Goal: Task Accomplishment & Management: Use online tool/utility

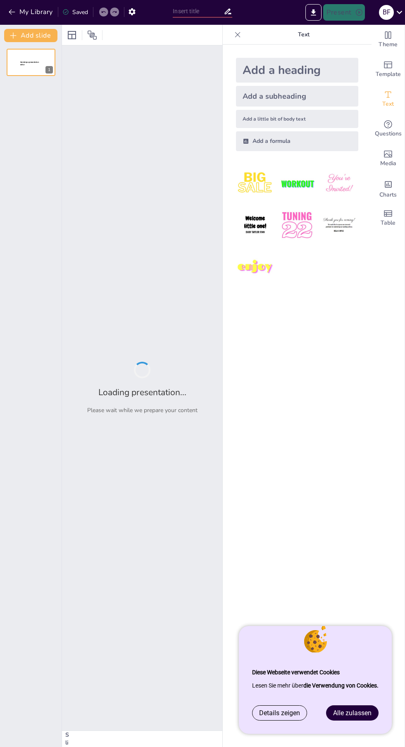
type input "Familie im Wandel: Strukturen und Rollen in der Weimarer Republik"
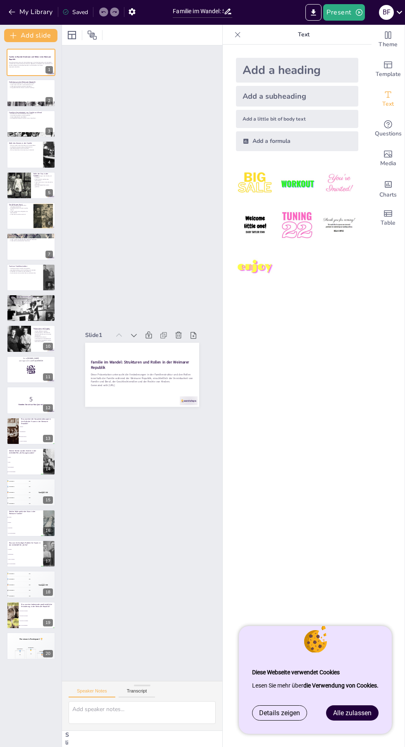
checkbox input "true"
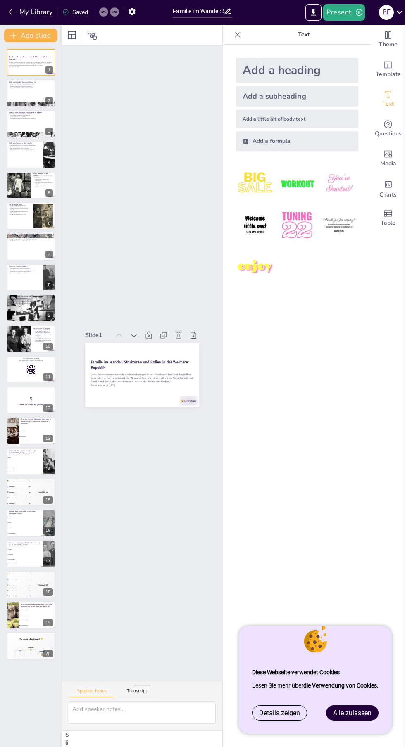
click at [350, 720] on link "Alle zulassen" at bounding box center [352, 713] width 52 height 14
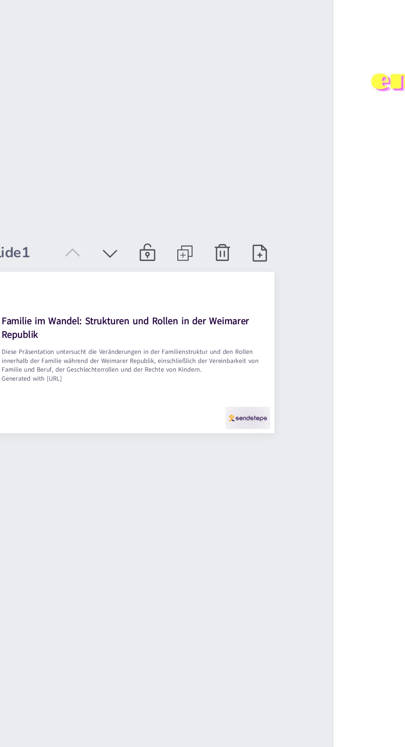
checkbox input "true"
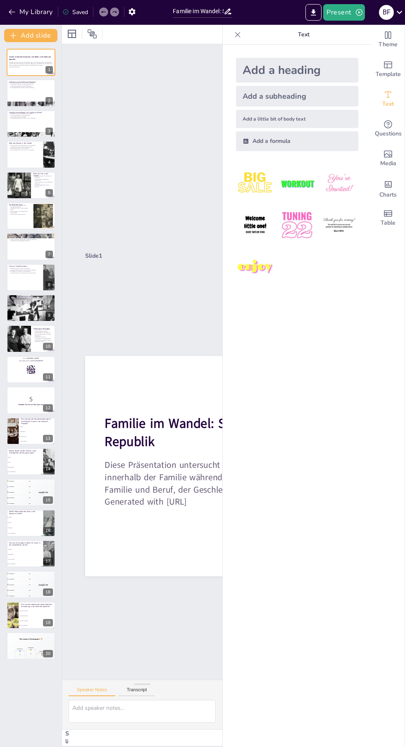
scroll to position [0, 0]
checkbox input "true"
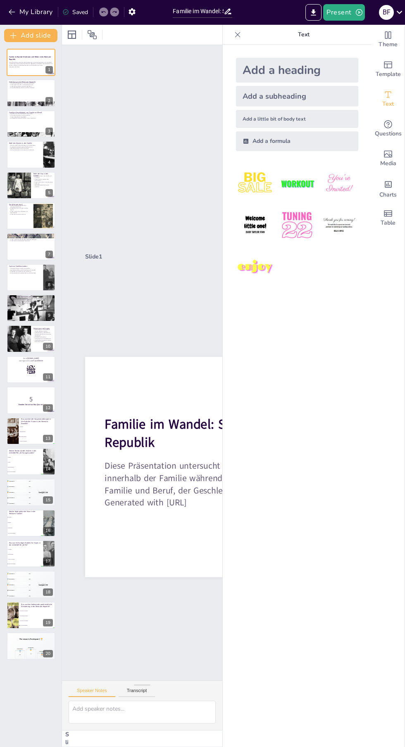
checkbox input "true"
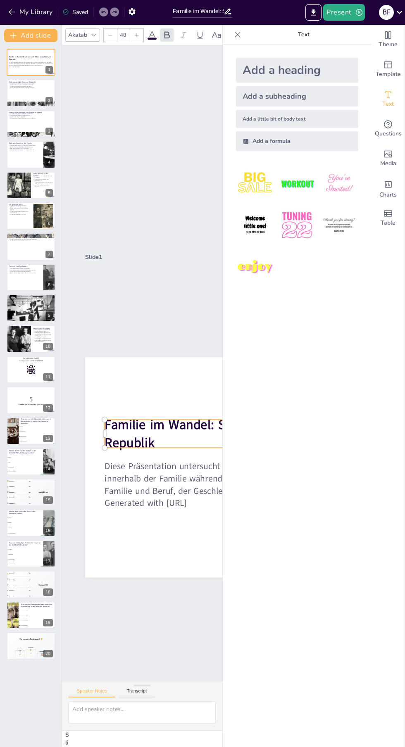
checkbox input "true"
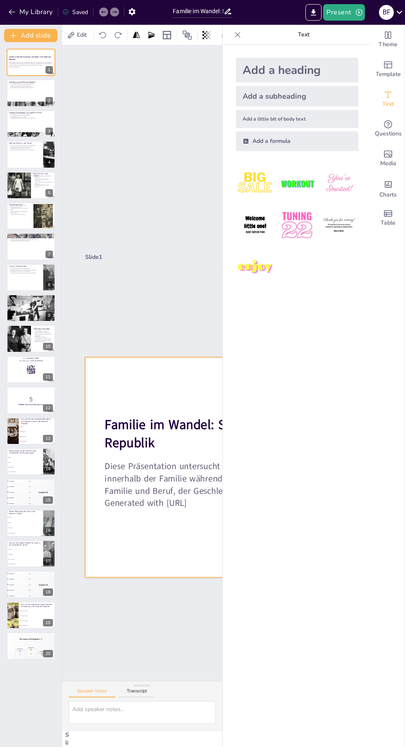
scroll to position [0, 0]
click at [33, 57] on icon at bounding box center [36, 56] width 6 height 6
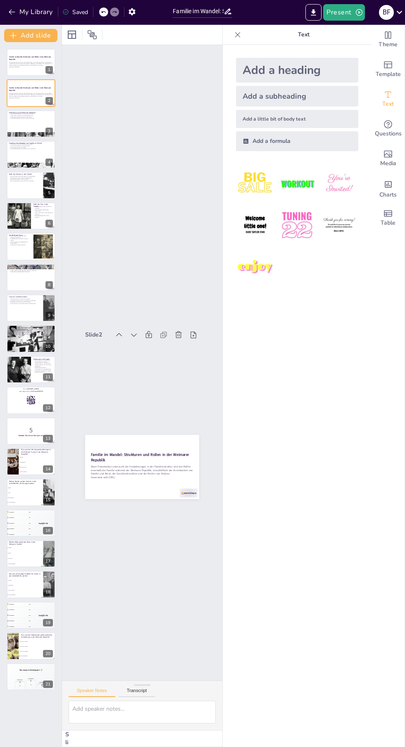
checkbox input "true"
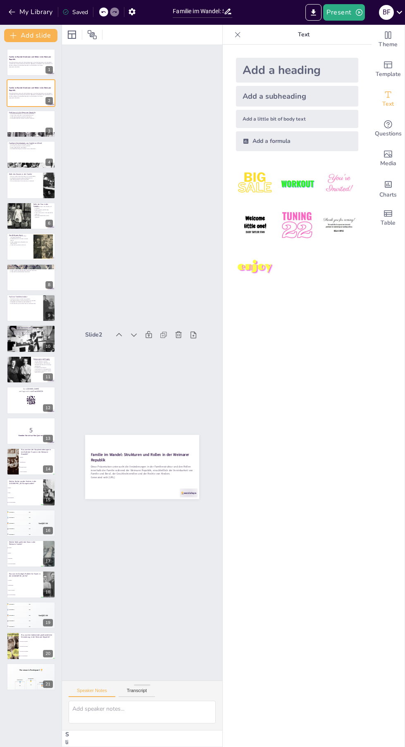
click at [36, 86] on icon at bounding box center [36, 86] width 5 height 5
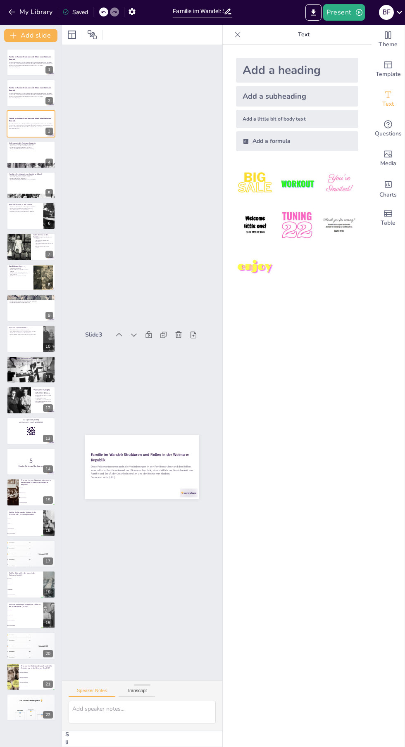
checkbox input "true"
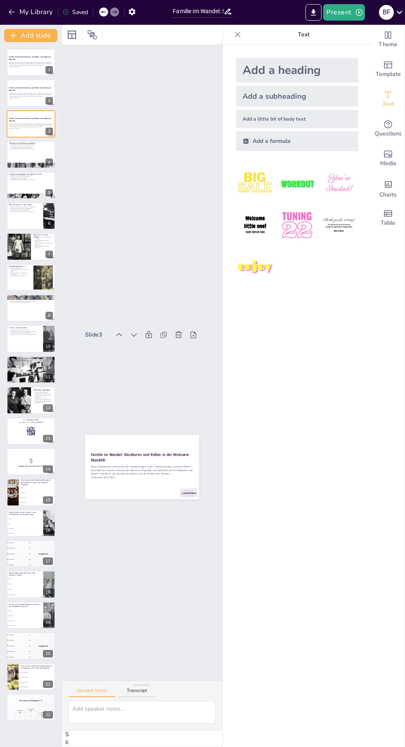
click at [37, 57] on icon at bounding box center [36, 56] width 5 height 5
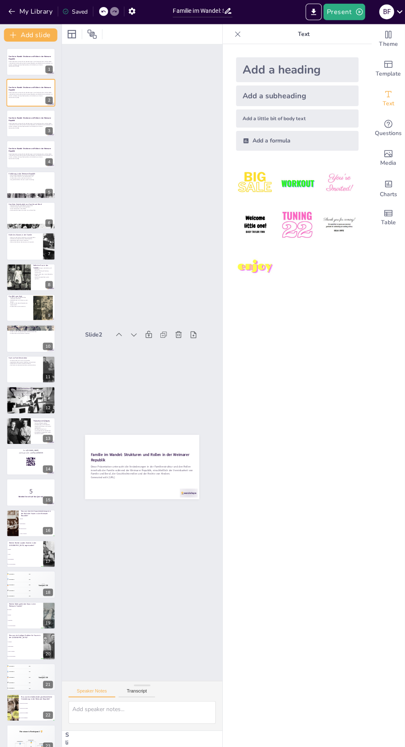
scroll to position [2, 0]
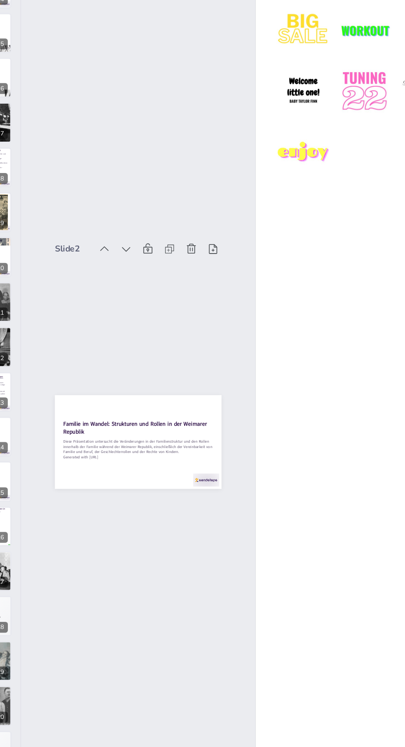
checkbox input "true"
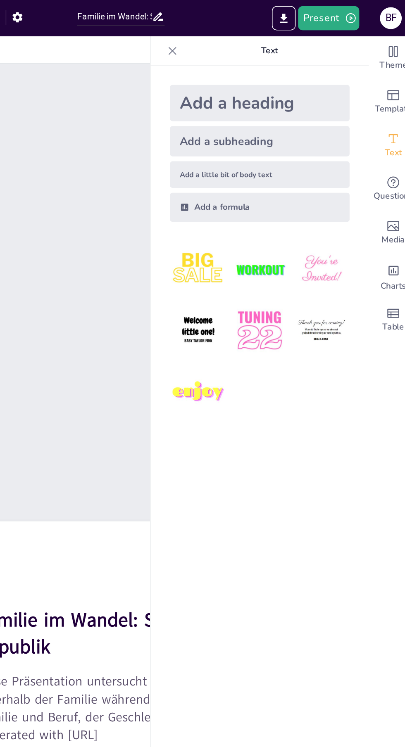
scroll to position [0, 0]
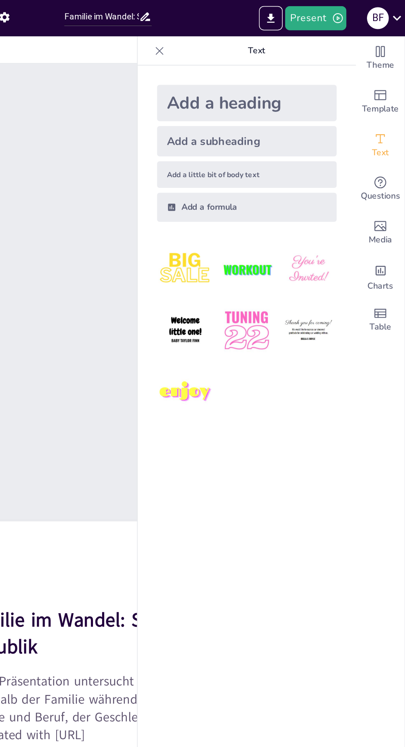
click at [241, 31] on icon at bounding box center [237, 35] width 8 height 8
checkbox input "true"
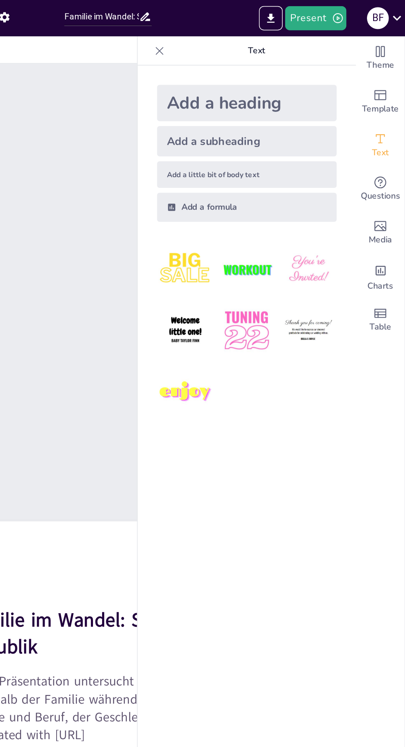
checkbox input "true"
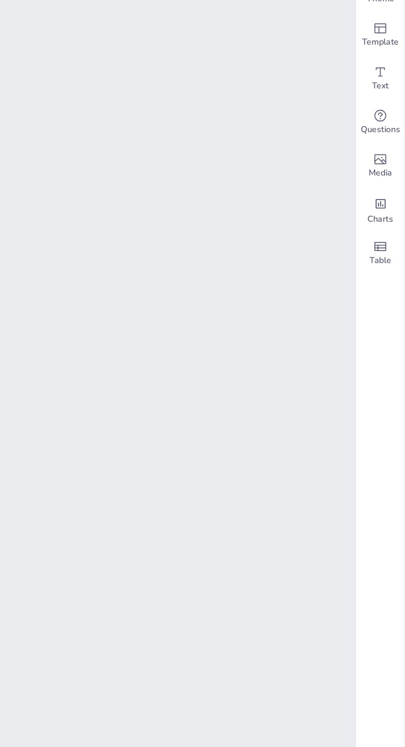
scroll to position [0, 1]
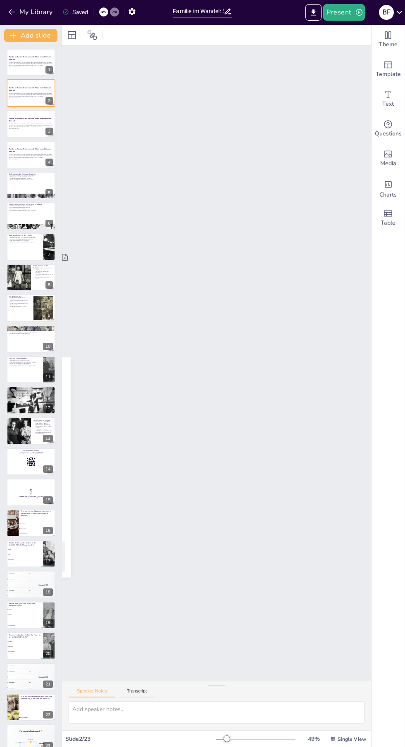
click at [36, 57] on icon at bounding box center [36, 56] width 5 height 5
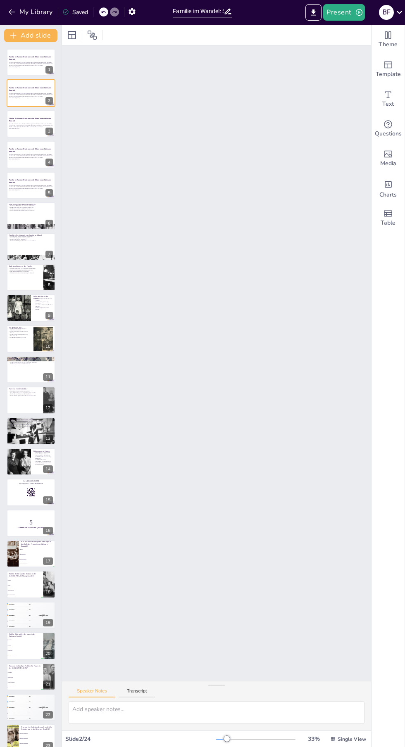
checkbox input "true"
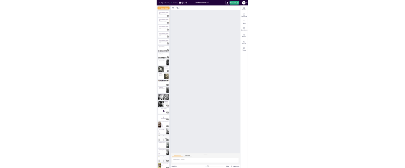
scroll to position [0, 0]
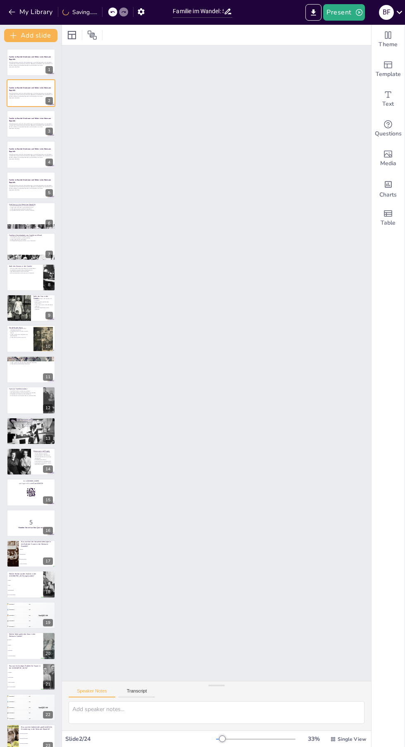
click at [386, 39] on icon "Change the overall theme" at bounding box center [388, 35] width 10 height 10
checkbox input "true"
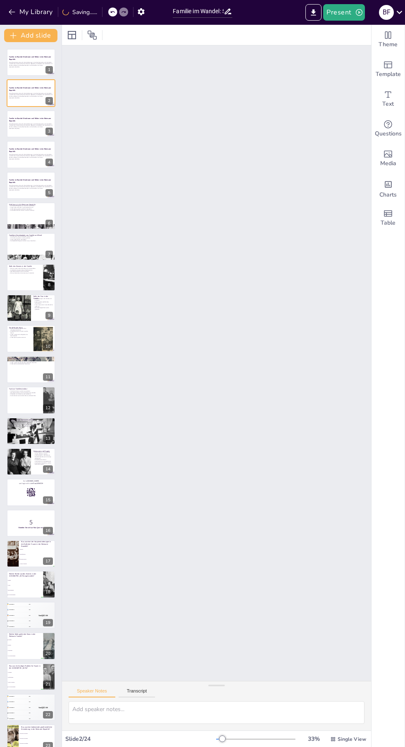
checkbox input "true"
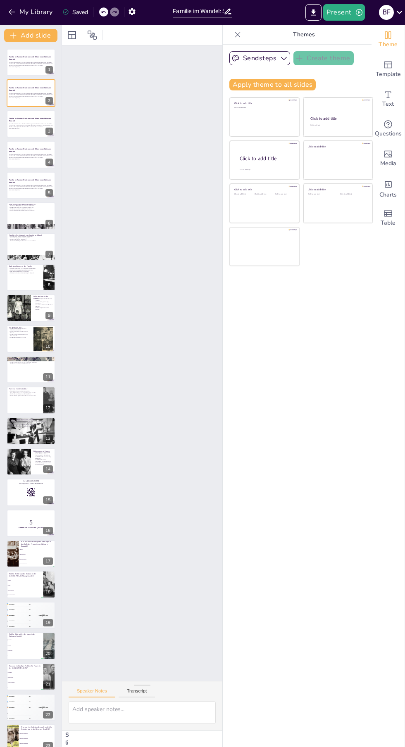
click at [384, 100] on span "Text" at bounding box center [388, 104] width 12 height 9
checkbox input "true"
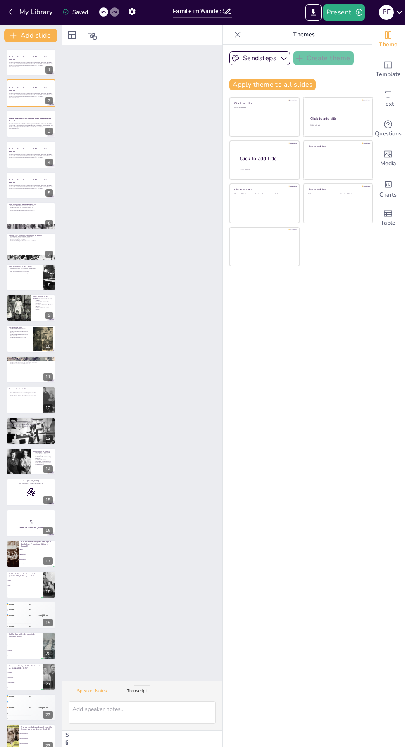
checkbox input "true"
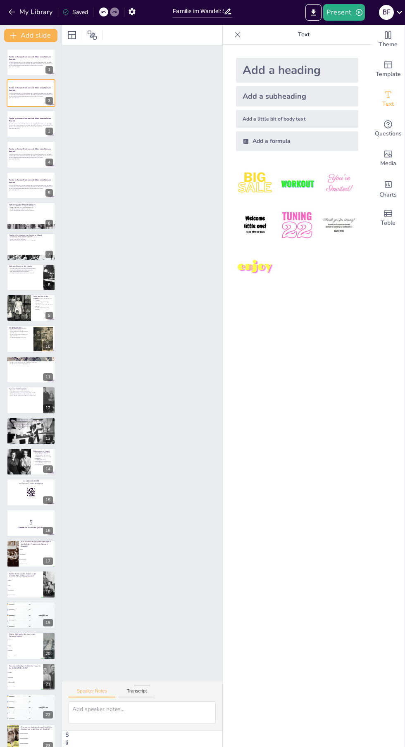
click at [36, 56] on icon at bounding box center [36, 56] width 5 height 5
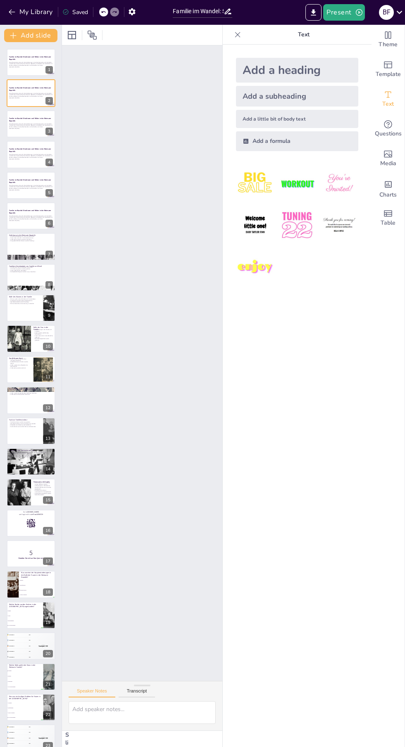
checkbox input "true"
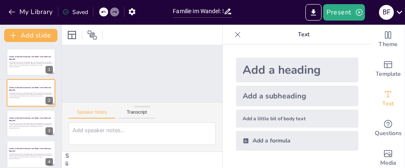
checkbox input "true"
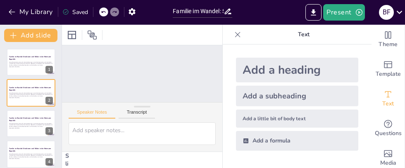
checkbox input "true"
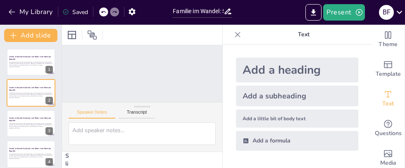
click at [18, 61] on div "Diese Präsentation untersucht die Veränderungen in der Familienstruktur und den…" at bounding box center [31, 64] width 44 height 8
checkbox input "true"
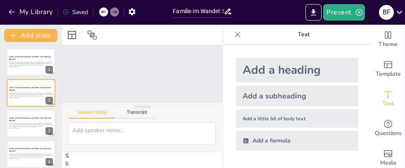
checkbox input "true"
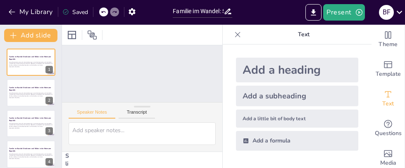
click at [386, 65] on icon "Add ready made slides" at bounding box center [388, 65] width 8 height 7
checkbox input "true"
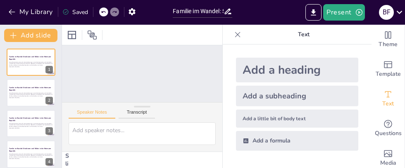
checkbox input "true"
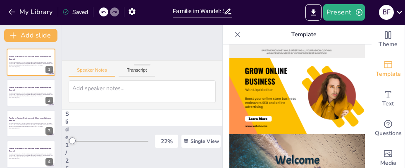
scroll to position [47, 0]
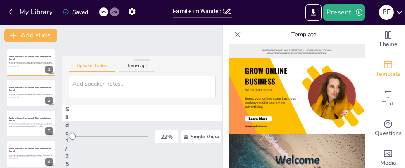
checkbox input "true"
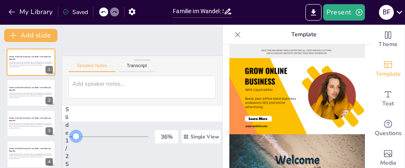
checkbox input "true"
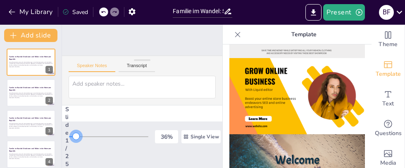
checkbox input "true"
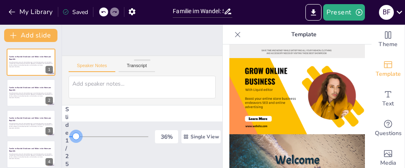
checkbox input "true"
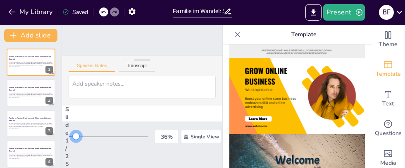
checkbox input "true"
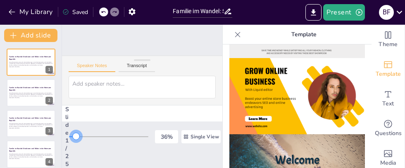
checkbox input "true"
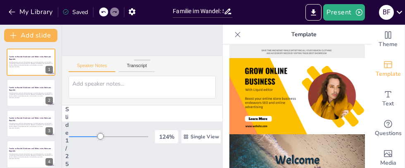
checkbox input "true"
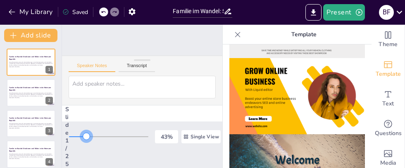
checkbox input "true"
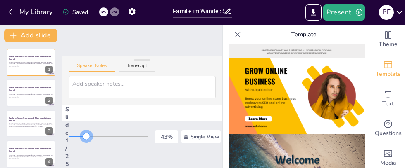
checkbox input "true"
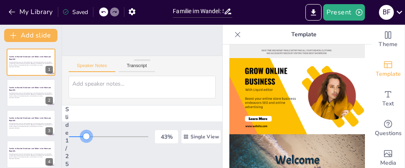
checkbox input "true"
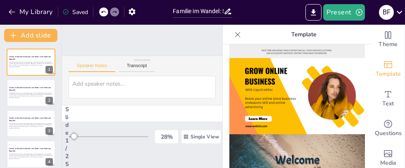
click at [104, 12] on icon at bounding box center [103, 11] width 5 height 5
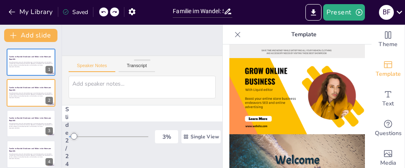
click at [101, 15] on div at bounding box center [103, 11] width 9 height 9
click at [102, 12] on div "My Library Saving......" at bounding box center [74, 11] width 149 height 15
click at [113, 11] on icon at bounding box center [112, 12] width 4 height 2
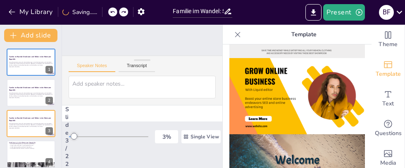
click at [115, 11] on icon at bounding box center [112, 11] width 5 height 5
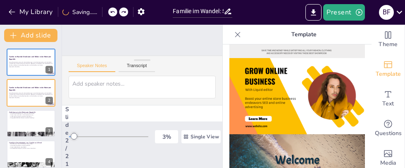
click at [114, 9] on div at bounding box center [112, 11] width 9 height 9
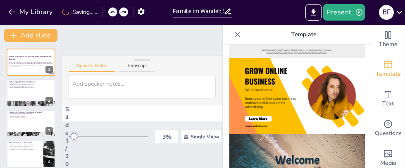
click at [114, 12] on icon at bounding box center [112, 12] width 4 height 2
checkbox input "true"
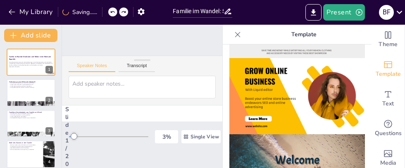
checkbox input "true"
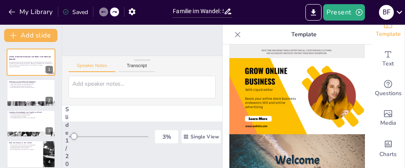
scroll to position [64, 0]
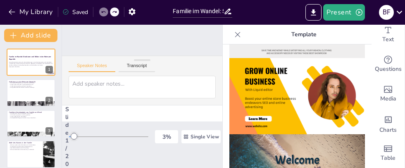
click at [391, 61] on icon "Get real-time input from your audience" at bounding box center [388, 60] width 8 height 8
checkbox input "true"
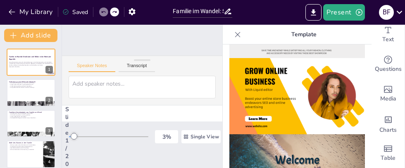
checkbox input "true"
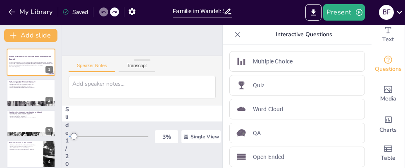
click at [396, 154] on div "Table" at bounding box center [387, 154] width 33 height 30
checkbox input "true"
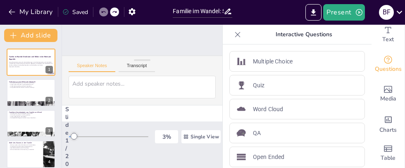
checkbox input "true"
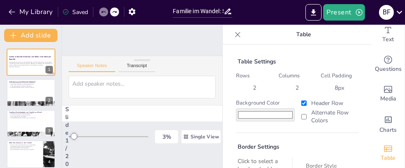
click at [395, 35] on div "Text" at bounding box center [387, 35] width 33 height 30
checkbox input "true"
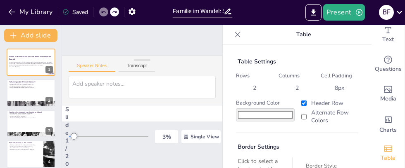
checkbox input "true"
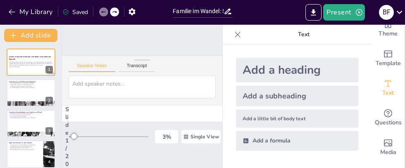
scroll to position [0, 0]
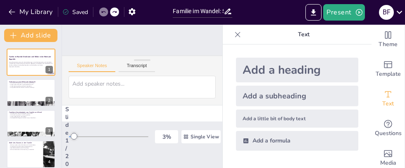
click at [389, 36] on icon "Change the overall theme" at bounding box center [388, 35] width 10 height 10
checkbox input "true"
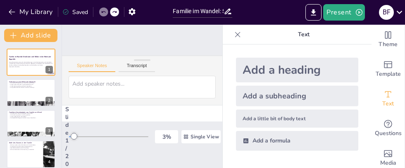
checkbox input "true"
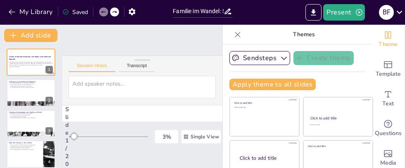
click at [235, 38] on icon at bounding box center [237, 35] width 8 height 8
checkbox input "true"
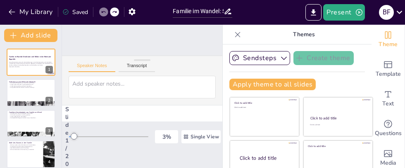
checkbox input "true"
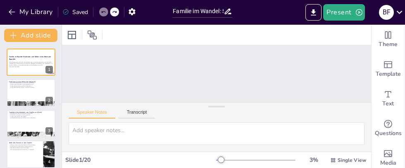
click at [149, 114] on button "Transcript" at bounding box center [136, 114] width 37 height 9
checkbox input "true"
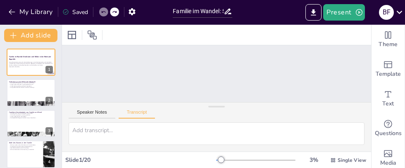
checkbox input "true"
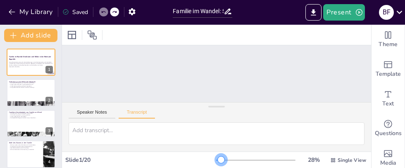
checkbox input "true"
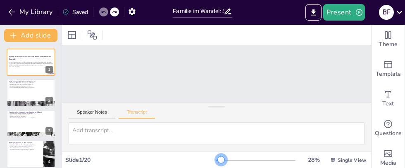
checkbox input "true"
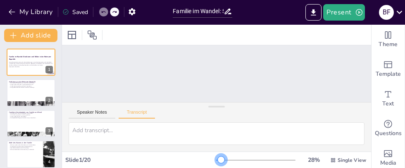
checkbox input "true"
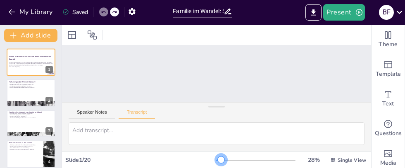
checkbox input "true"
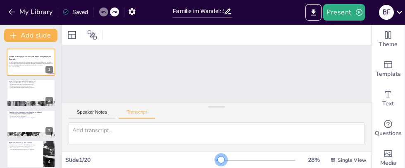
checkbox input "true"
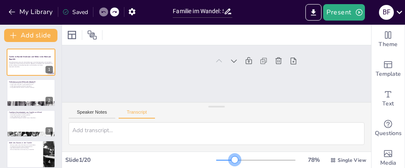
checkbox input "true"
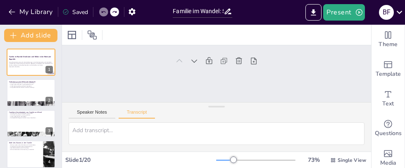
click at [36, 86] on icon at bounding box center [36, 86] width 5 height 5
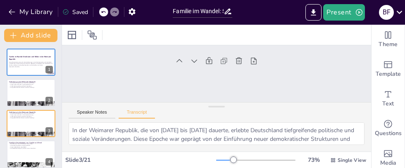
scroll to position [250, 0]
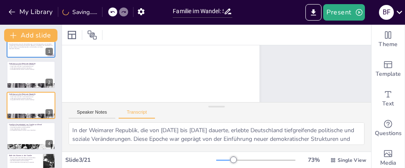
click at [92, 116] on button "Speaker Notes" at bounding box center [92, 114] width 47 height 9
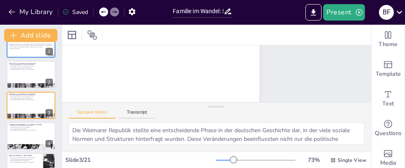
scroll to position [249, 0]
click at [73, 36] on icon at bounding box center [72, 35] width 10 height 10
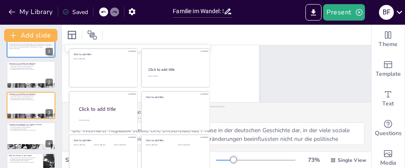
click at [355, 62] on div "Slide 1 Familie im Wandel: Strukturen und Rollen in der Weimarer Republik Diese…" at bounding box center [34, 123] width 702 height 525
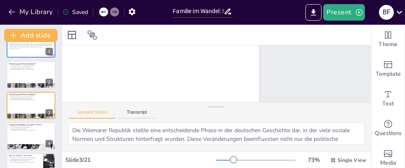
click at [348, 19] on button "Present" at bounding box center [343, 12] width 41 height 17
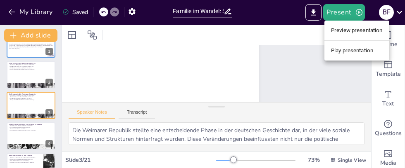
click at [363, 53] on li "Play presentation" at bounding box center [356, 50] width 65 height 13
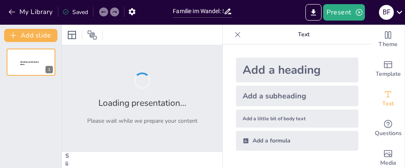
type input "Familie im Wandel: Strukturen und Rollen in der Weimarer Republik"
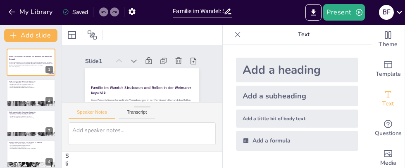
checkbox input "true"
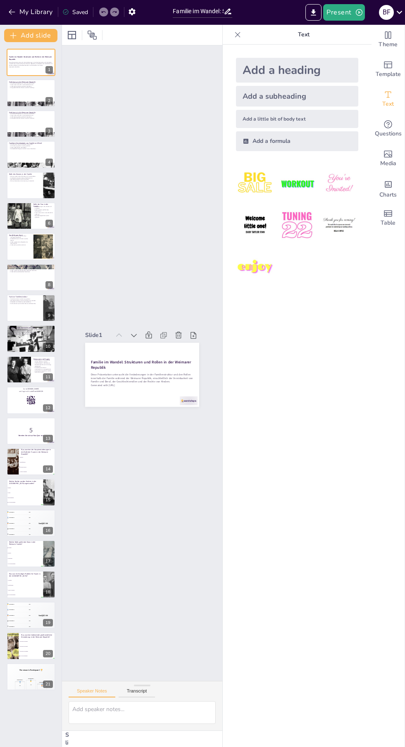
checkbox input "true"
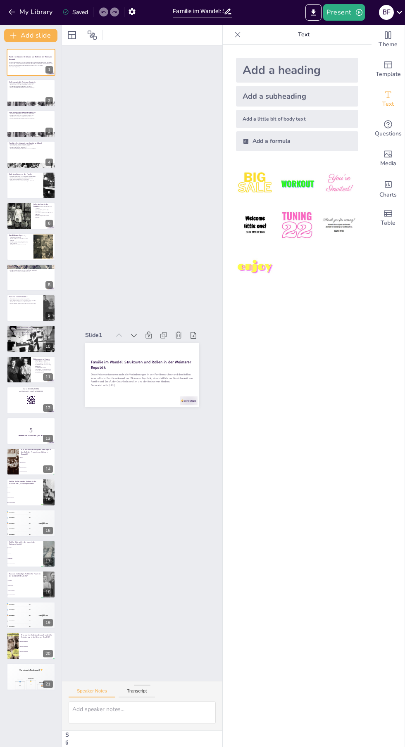
checkbox input "true"
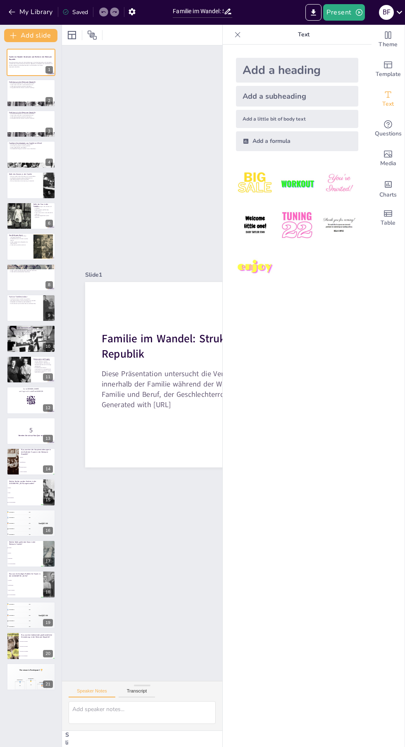
checkbox input "true"
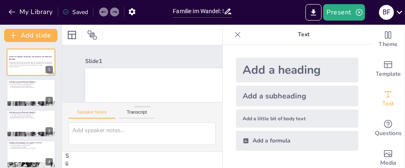
click at [313, 12] on icon "Export to PowerPoint" at bounding box center [313, 12] width 5 height 6
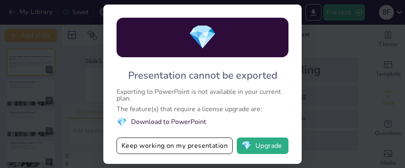
click at [390, 12] on div "💎 Presentation cannot be exported Exporting to PowerPoint is not available in y…" at bounding box center [202, 84] width 405 height 168
click at [335, 43] on div "💎 Presentation cannot be exported Exporting to PowerPoint is not available in y…" at bounding box center [202, 84] width 405 height 168
click at [202, 153] on button "Keep working on my presentation" at bounding box center [174, 146] width 116 height 17
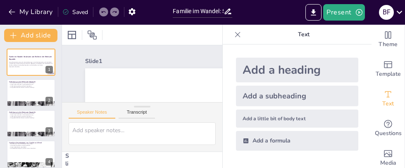
click at [393, 12] on div "B F" at bounding box center [386, 12] width 15 height 15
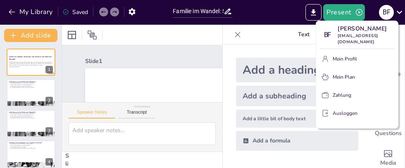
click at [10, 18] on div at bounding box center [202, 84] width 405 height 168
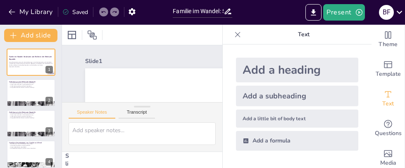
click at [12, 12] on icon "button" at bounding box center [12, 11] width 6 height 5
